Goal: Navigation & Orientation: Find specific page/section

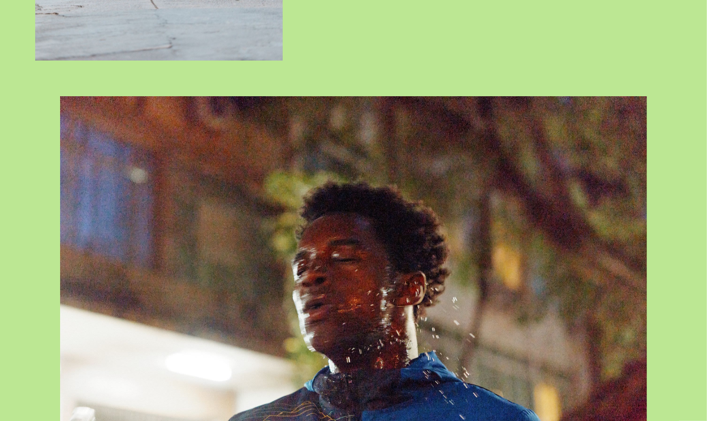
scroll to position [4728, 0]
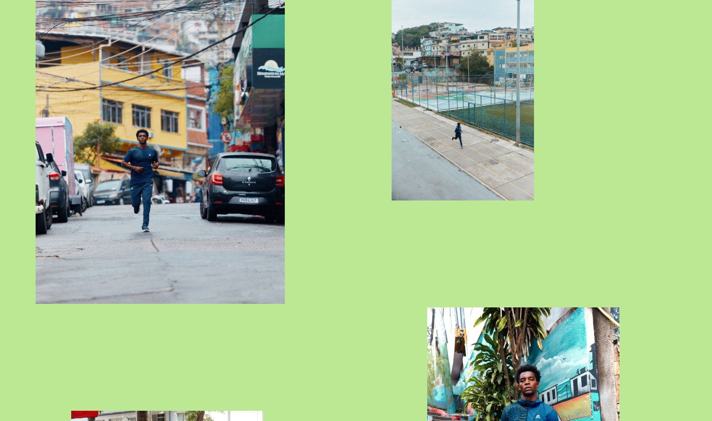
scroll to position [4994, 0]
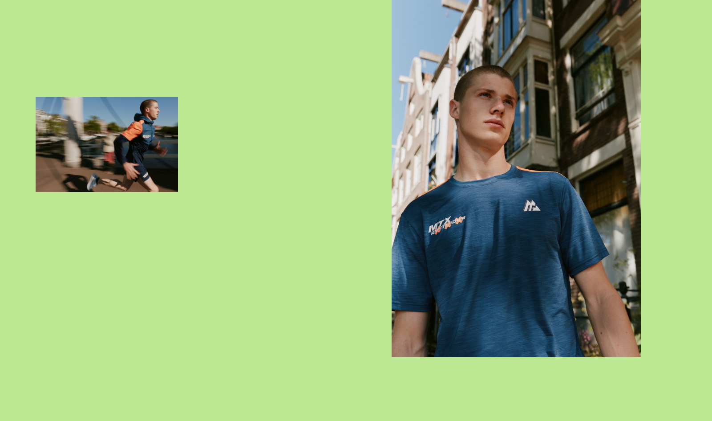
scroll to position [2310, 0]
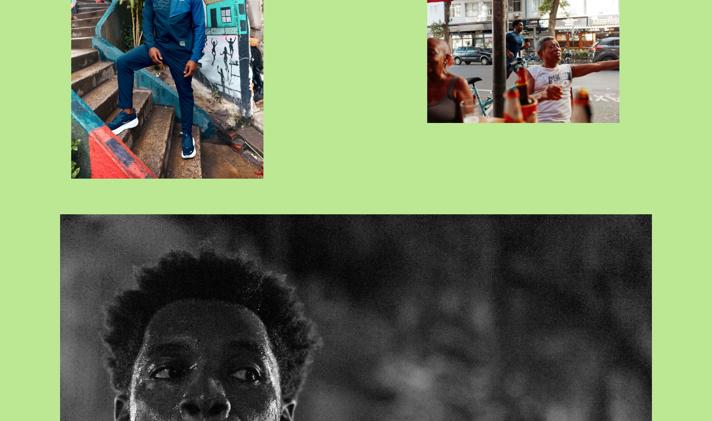
scroll to position [5310, 0]
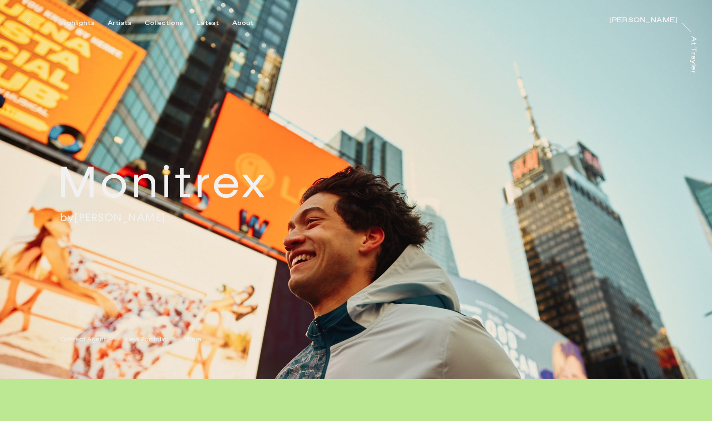
click at [660, 20] on div "Will Douglas" at bounding box center [643, 20] width 69 height 7
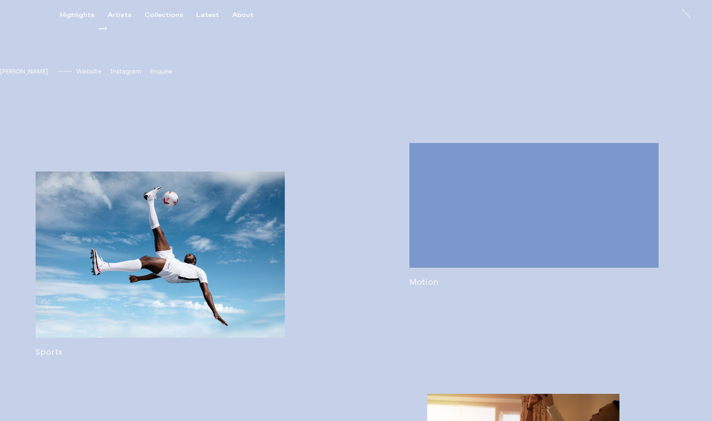
scroll to position [482, 0]
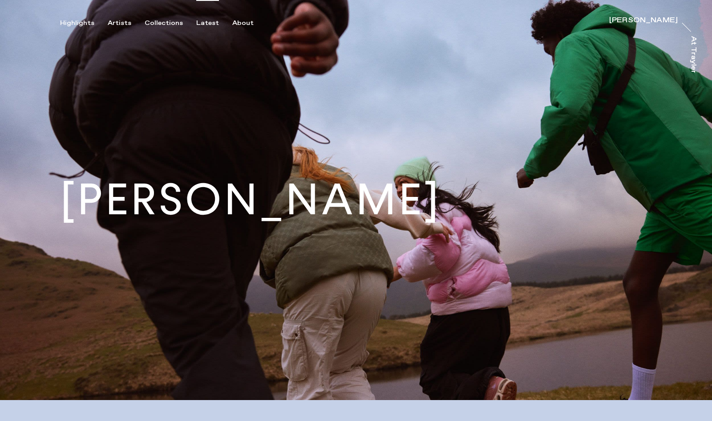
click at [196, 19] on div "Latest" at bounding box center [207, 23] width 23 height 8
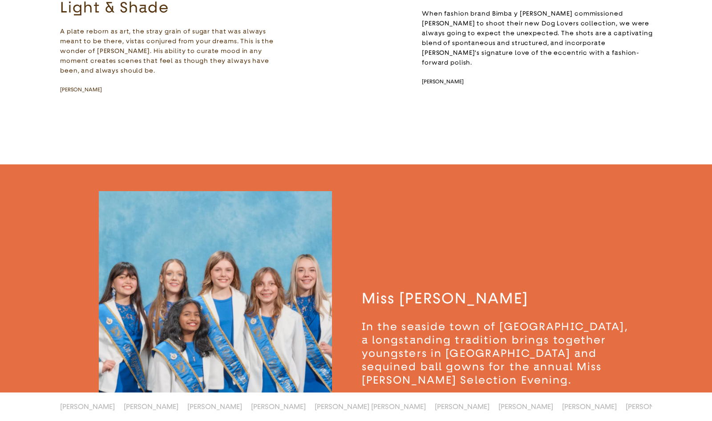
scroll to position [447, 0]
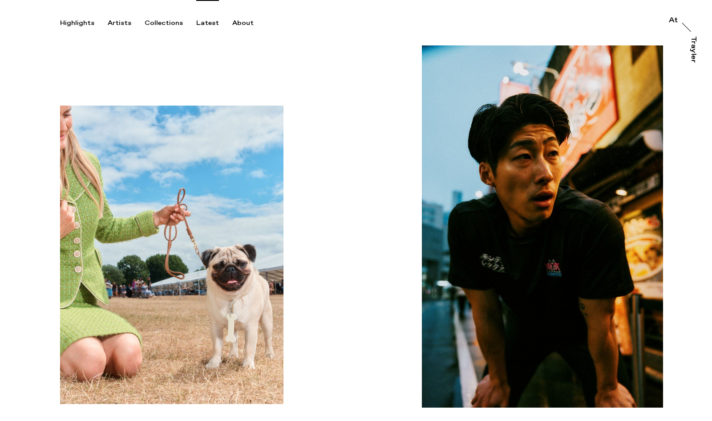
scroll to position [253, 0]
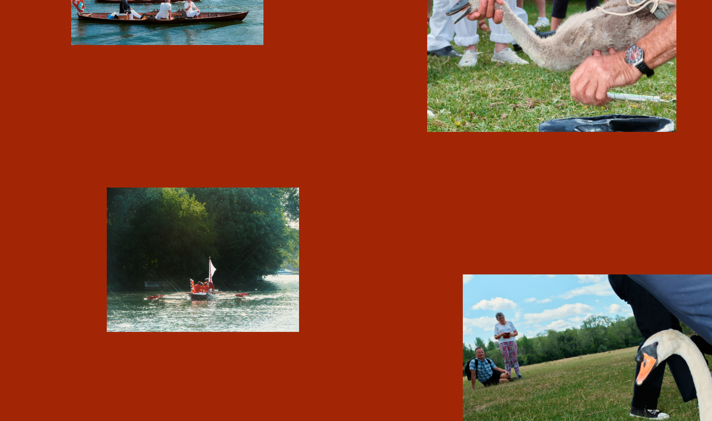
scroll to position [1643, 0]
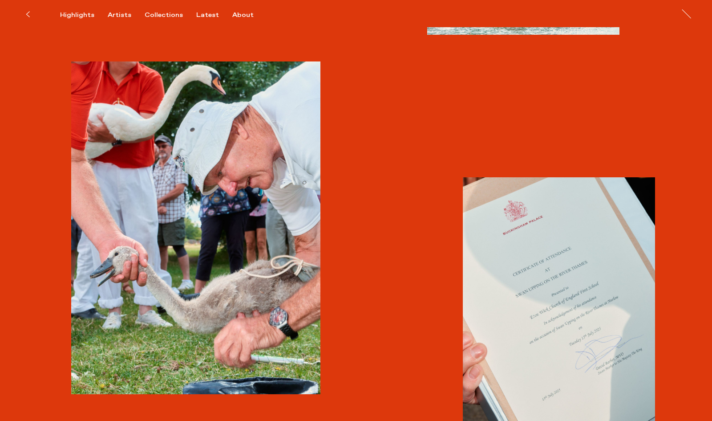
scroll to position [1411, 0]
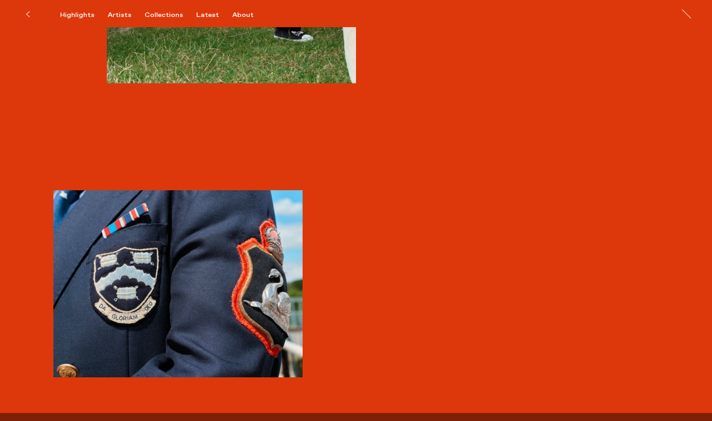
scroll to position [2034, 0]
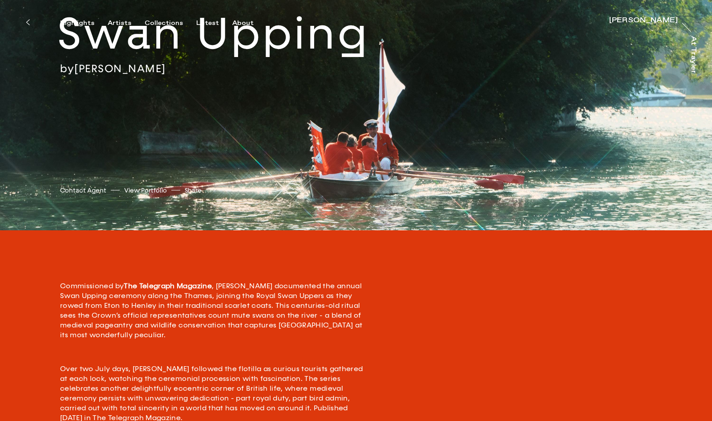
scroll to position [170, 0]
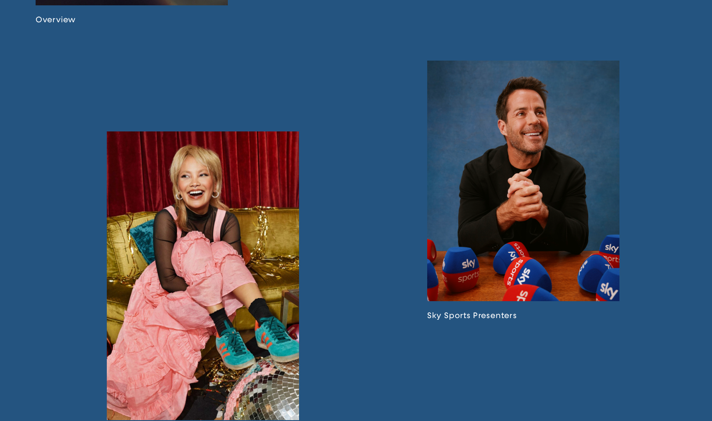
scroll to position [1030, 0]
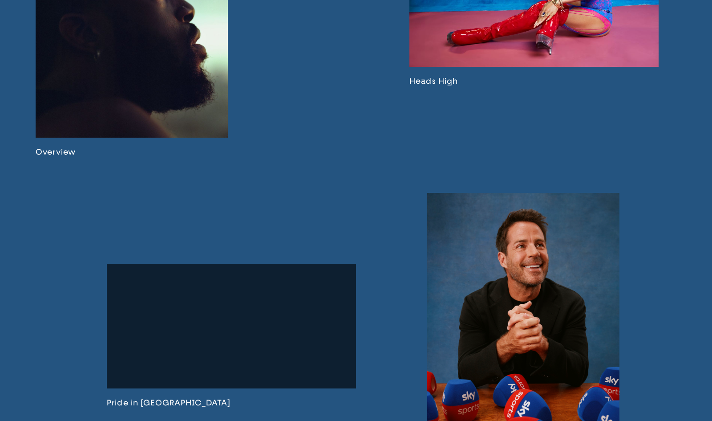
scroll to position [615, 0]
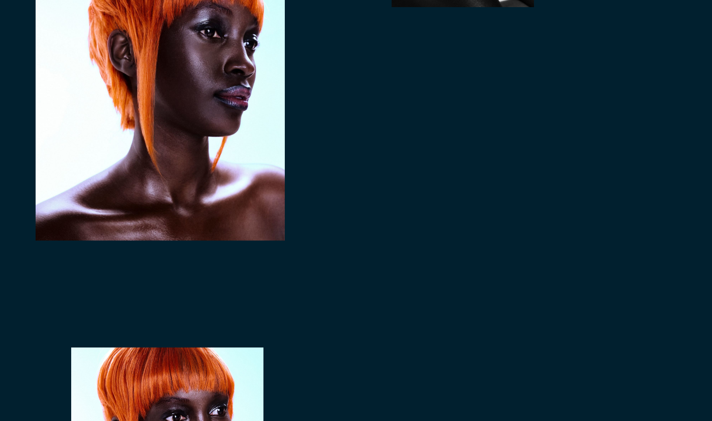
scroll to position [984, 0]
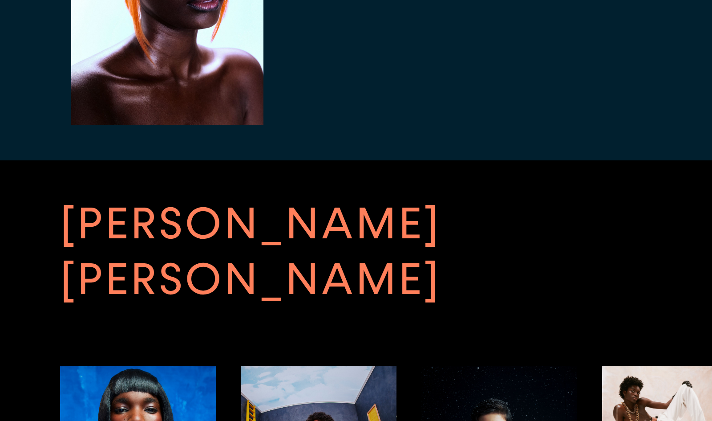
scroll to position [1404, 0]
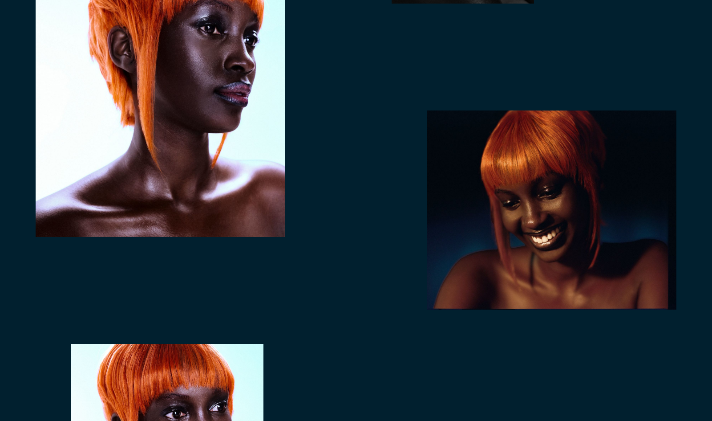
scroll to position [1099, 0]
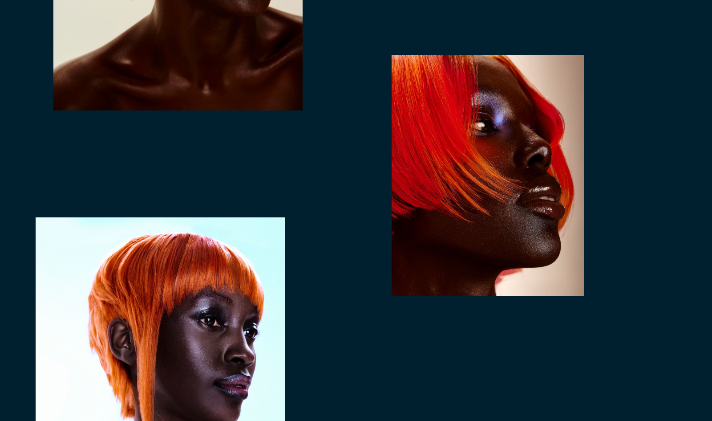
scroll to position [512, 0]
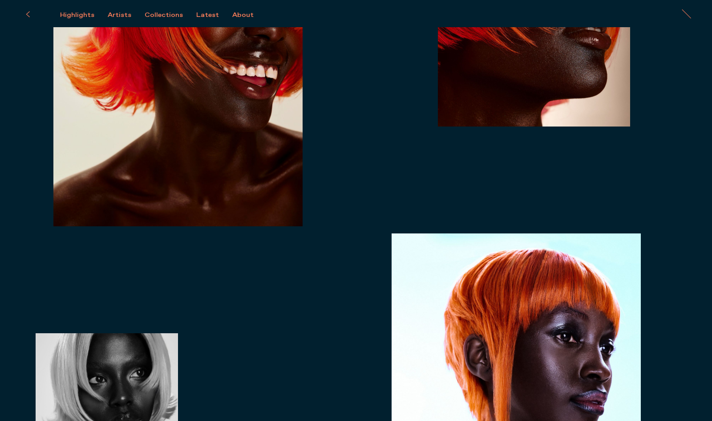
scroll to position [664, 0]
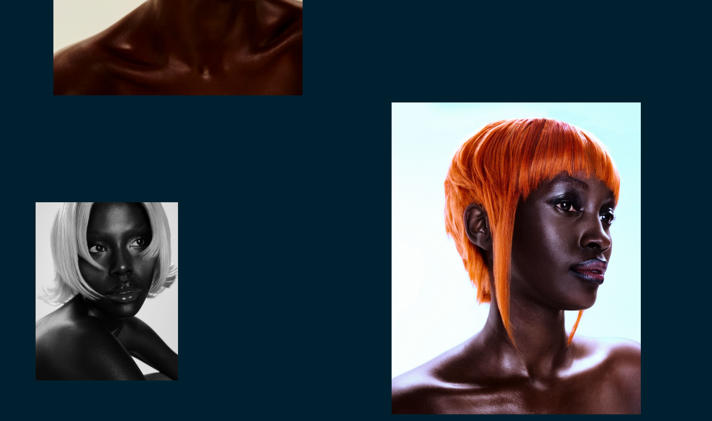
scroll to position [667, 0]
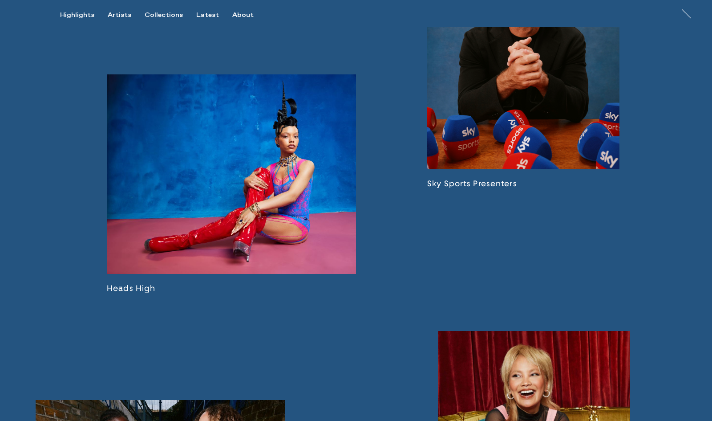
scroll to position [667, 0]
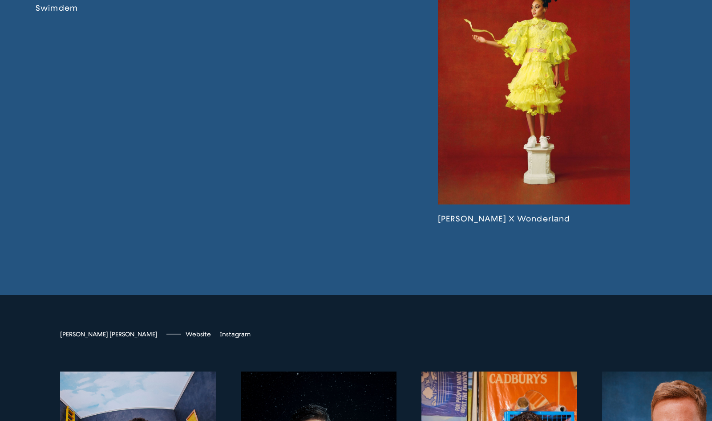
scroll to position [2268, 0]
